Goal: Task Accomplishment & Management: Use online tool/utility

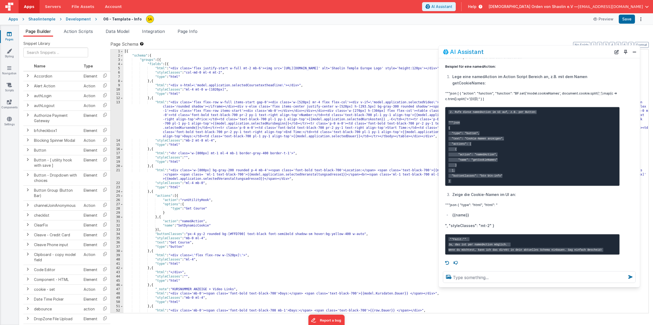
scroll to position [674, 0]
click at [84, 32] on span "Action Scripts" at bounding box center [78, 31] width 29 height 5
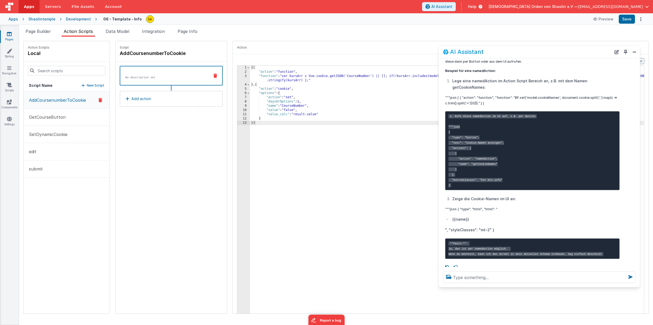
scroll to position [657, 0]
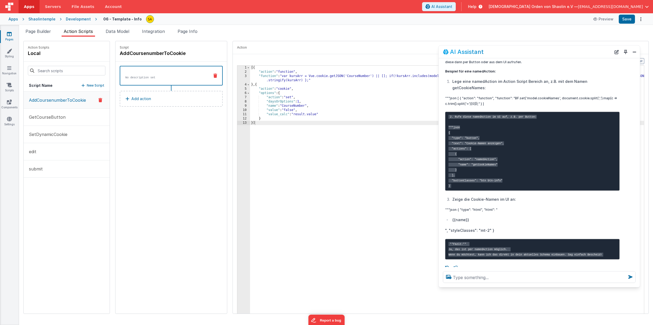
click at [93, 86] on p "New Script" at bounding box center [96, 85] width 18 height 5
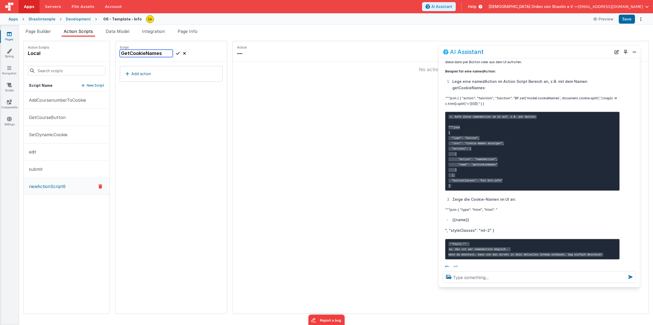
type input "GetCookieNames"
drag, startPoint x: 457, startPoint y: 118, endPoint x: 494, endPoint y: 121, distance: 37.3
click at [494, 106] on p """"json [ { "action": "function", "function": "BF.set('model.cookieNames', docu…" at bounding box center [532, 100] width 175 height 11
copy p "[ { "action": "function", "function": "BF.set('model.cookieNames', document.coo…"
click at [243, 72] on div "No action selected" at bounding box center [440, 69] width 407 height 7
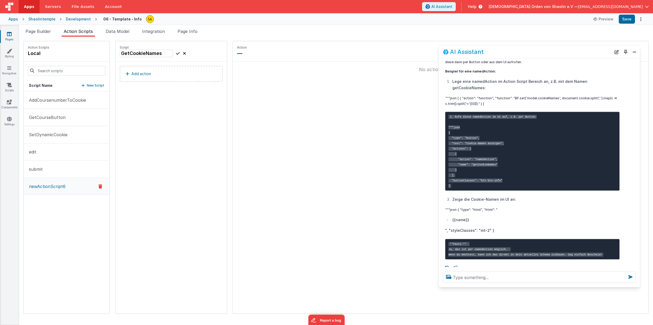
click at [242, 70] on div "No action selected" at bounding box center [440, 69] width 407 height 7
click at [139, 75] on p "Add action" at bounding box center [141, 74] width 20 height 6
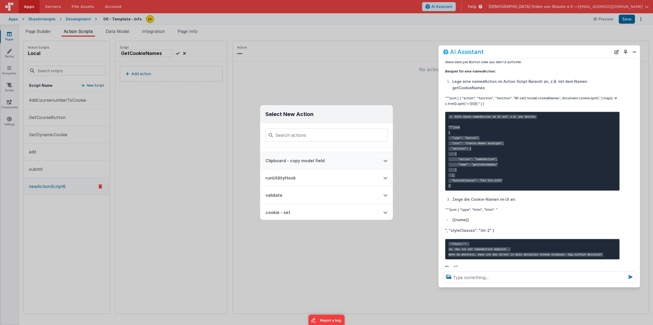
scroll to position [0, 0]
click at [301, 156] on button "Function - Runs JavaScript" at bounding box center [319, 155] width 118 height 17
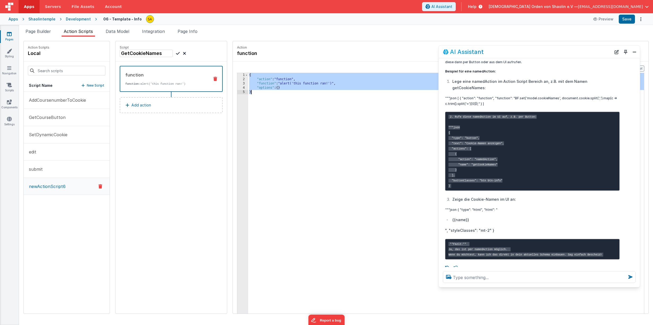
drag, startPoint x: 243, startPoint y: 75, endPoint x: 259, endPoint y: 97, distance: 26.9
click at [251, 94] on div "{ "action" : "function" , "function" : "alert('this function ran!')" , "options…" at bounding box center [449, 205] width 402 height 265
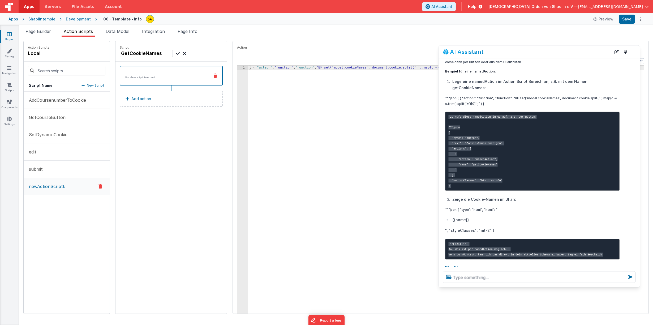
drag, startPoint x: 529, startPoint y: 52, endPoint x: 525, endPoint y: 89, distance: 37.3
click at [528, 90] on div "AI Assistant I can help with support, schema and coding ... Wie kann ich einen …" at bounding box center [539, 166] width 202 height 242
click at [352, 92] on div "[ { "action" : "function" , "function" : "BF.set('model.cookieNames', document.…" at bounding box center [449, 198] width 402 height 265
click at [388, 42] on div "Action" at bounding box center [441, 47] width 416 height 13
click at [515, 51] on div "AI Assistant" at bounding box center [527, 52] width 168 height 6
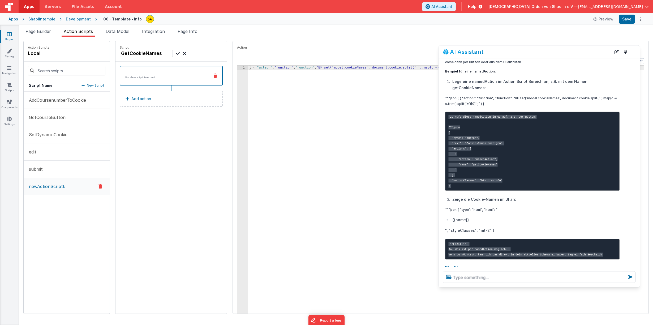
drag, startPoint x: 515, startPoint y: 53, endPoint x: 513, endPoint y: 91, distance: 38.3
click at [513, 91] on div "AI Assistant I can help with support, schema and coding ... Wie kann ich einen …" at bounding box center [539, 166] width 202 height 242
click at [176, 54] on icon at bounding box center [178, 53] width 4 height 6
click at [627, 20] on button "Save" at bounding box center [627, 19] width 16 height 9
click at [44, 31] on span "Page Builder" at bounding box center [37, 31] width 25 height 5
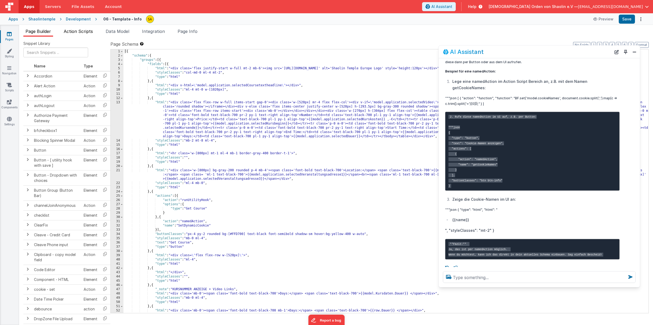
click at [83, 31] on span "Action Scripts" at bounding box center [78, 31] width 29 height 5
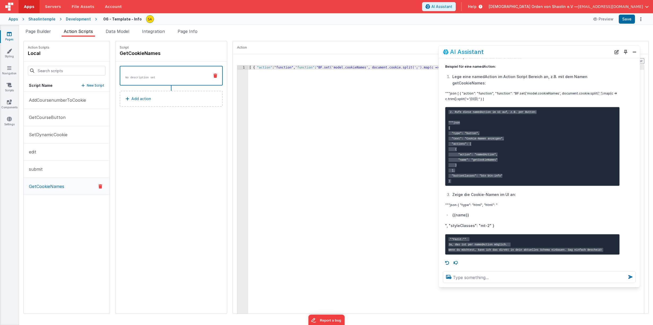
scroll to position [692, 0]
click at [633, 52] on button "Close" at bounding box center [634, 51] width 7 height 7
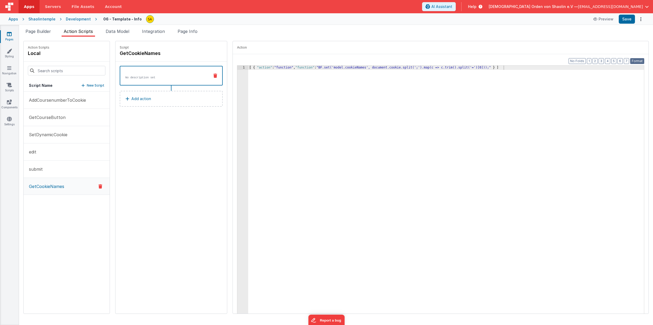
click at [638, 61] on button "Format" at bounding box center [637, 61] width 14 height 6
click at [630, 21] on button "Save" at bounding box center [627, 19] width 16 height 9
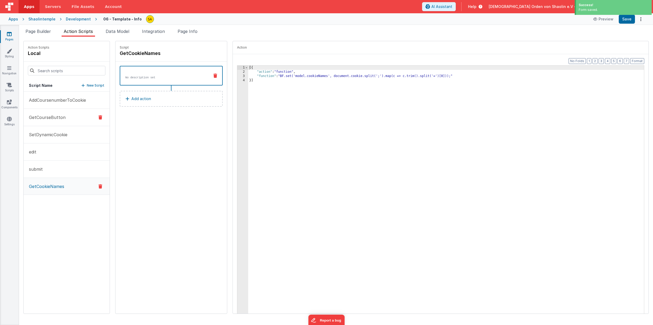
click at [61, 117] on p "GetCourseButton" at bounding box center [46, 117] width 40 height 6
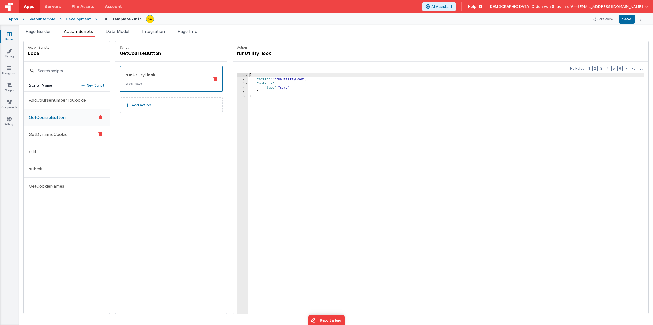
click at [55, 131] on button "SetDynamicCookie" at bounding box center [67, 134] width 86 height 17
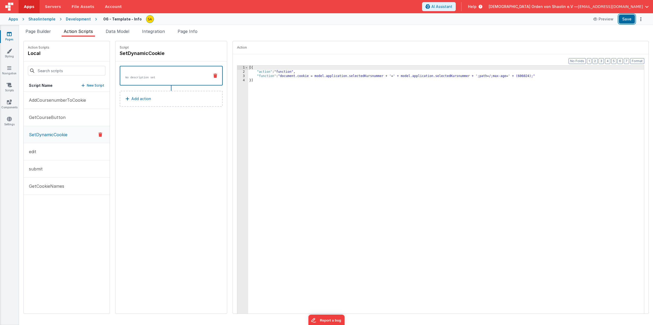
drag, startPoint x: 627, startPoint y: 20, endPoint x: 635, endPoint y: 31, distance: 13.1
click at [627, 20] on button "Save" at bounding box center [627, 19] width 16 height 9
click at [59, 188] on p "GetCookieNames" at bounding box center [45, 186] width 38 height 6
click at [55, 133] on p "SetDynamicCookie" at bounding box center [47, 134] width 42 height 6
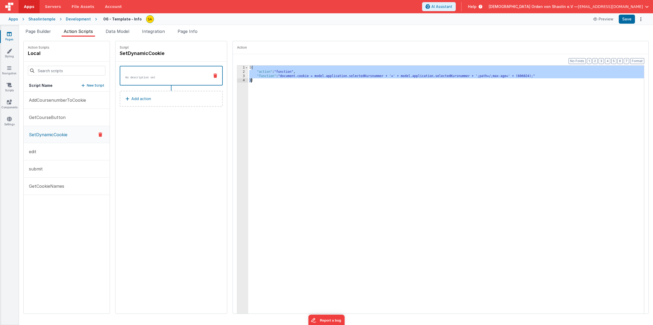
drag, startPoint x: 245, startPoint y: 68, endPoint x: 251, endPoint y: 100, distance: 32.8
click at [248, 81] on div "[{ "action" : "function" , "function" : "document.cookie = model.application.se…" at bounding box center [449, 198] width 402 height 265
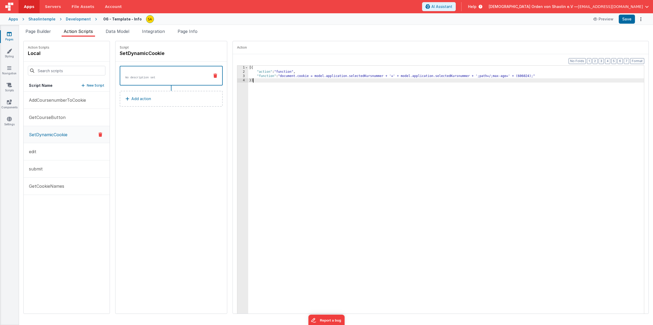
click at [328, 115] on div "[{ "action" : "function" , "function" : "document.cookie = model.application.se…" at bounding box center [449, 198] width 402 height 265
click at [628, 21] on button "Save" at bounding box center [627, 19] width 16 height 9
click at [647, 8] on span "button" at bounding box center [647, 7] width 4 height 4
click at [582, 48] on div "Logout" at bounding box center [606, 50] width 79 height 5
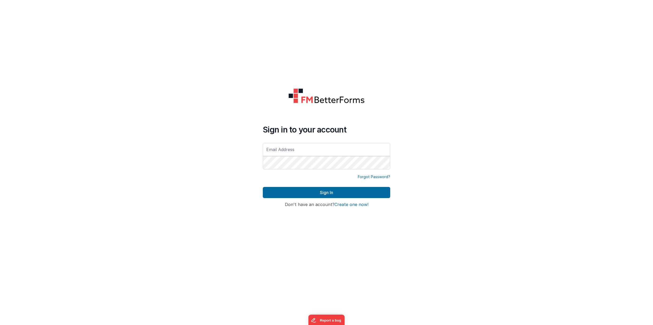
type input "[EMAIL_ADDRESS][DOMAIN_NAME]"
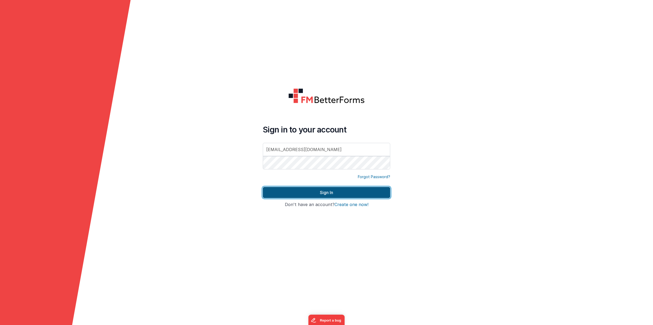
click at [343, 194] on button "Sign In" at bounding box center [326, 192] width 127 height 11
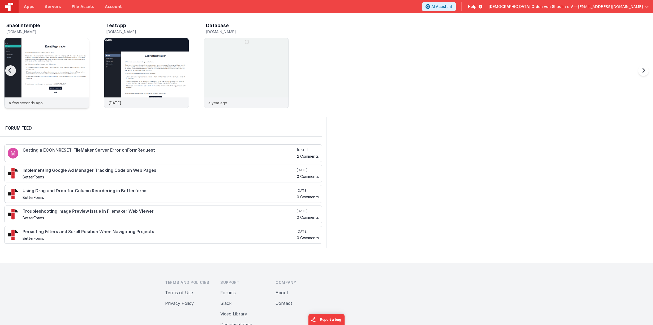
click at [64, 76] on img at bounding box center [47, 80] width 84 height 84
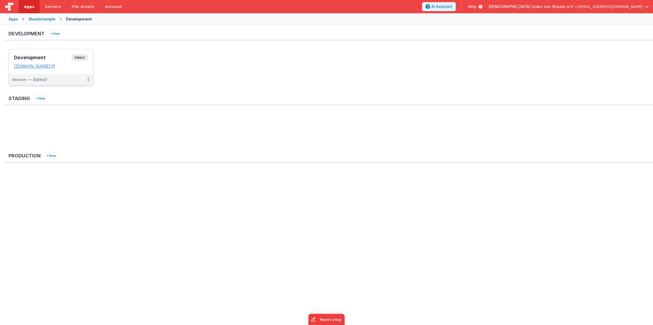
click at [83, 58] on span "Select" at bounding box center [79, 57] width 16 height 6
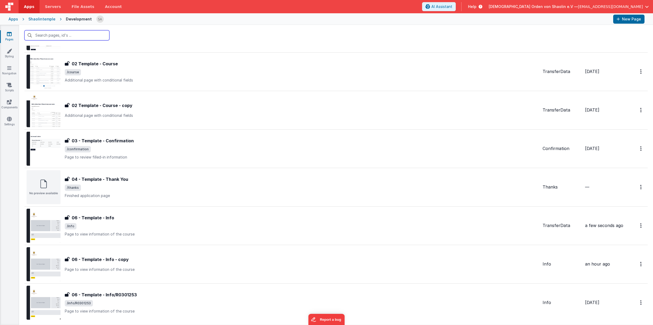
scroll to position [143, 0]
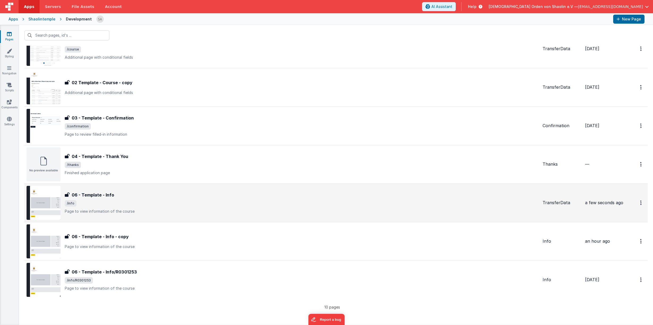
click at [303, 204] on span "/info" at bounding box center [301, 203] width 473 height 6
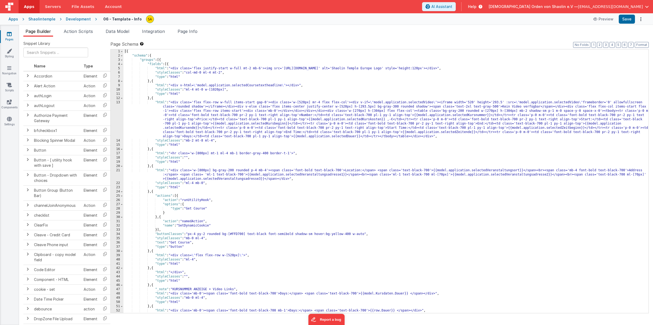
scroll to position [44, 0]
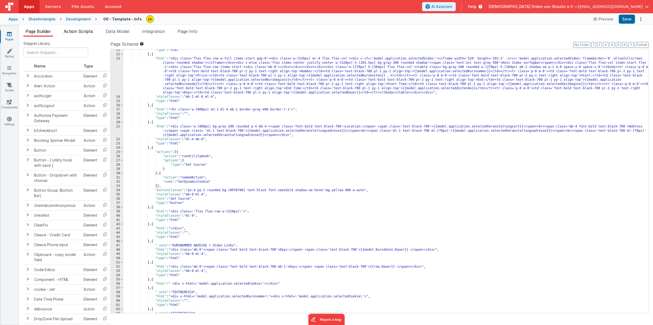
click at [84, 32] on span "Action Scripts" at bounding box center [78, 31] width 29 height 5
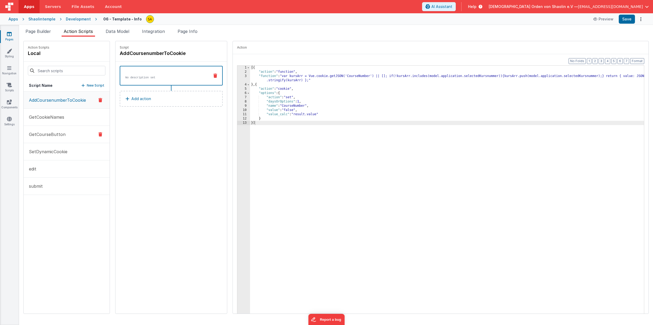
click at [53, 134] on p "GetCourseButton" at bounding box center [46, 134] width 40 height 6
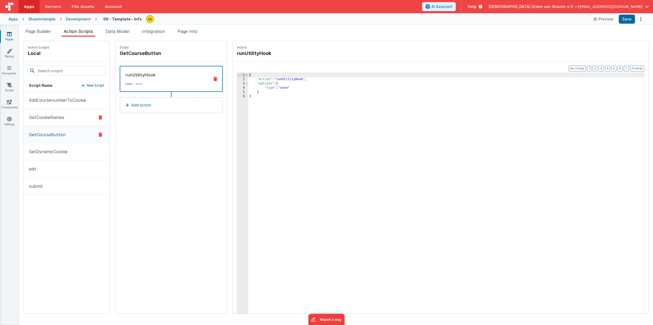
click at [51, 119] on p "GetCookieNames" at bounding box center [45, 117] width 38 height 6
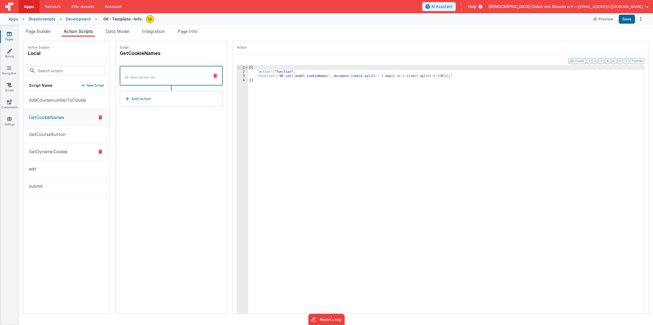
click at [56, 149] on p "SetDynamicCookie" at bounding box center [47, 151] width 42 height 6
click at [248, 68] on div "[{ "action" : "function" , "function" : "document.cookie = model.application.se…" at bounding box center [449, 198] width 402 height 265
click at [254, 80] on div "{ "action" : "function" , "function" : "document.cookie = model.application.sel…" at bounding box center [449, 198] width 402 height 265
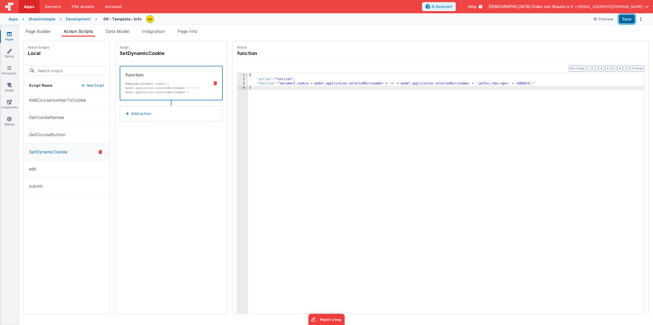
drag, startPoint x: 630, startPoint y: 20, endPoint x: 649, endPoint y: 56, distance: 41.1
click at [630, 20] on button "Save" at bounding box center [627, 19] width 16 height 9
click at [248, 74] on div "{ "action" : "function" , "function" : "document.cookie = model.application.sel…" at bounding box center [449, 205] width 402 height 265
click at [250, 89] on div "[{ "action" : "function" , "function" : "document.cookie = model.application.se…" at bounding box center [449, 205] width 402 height 265
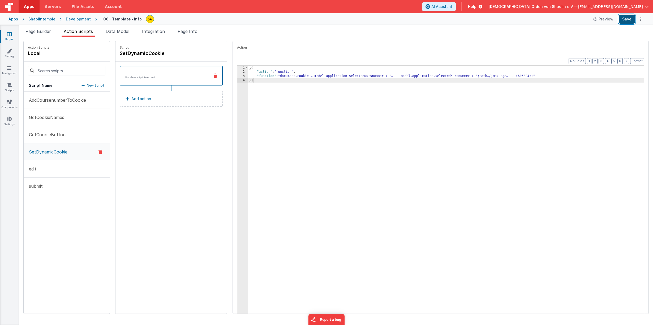
click at [626, 19] on button "Save" at bounding box center [627, 19] width 16 height 9
